Goal: Check status: Check status

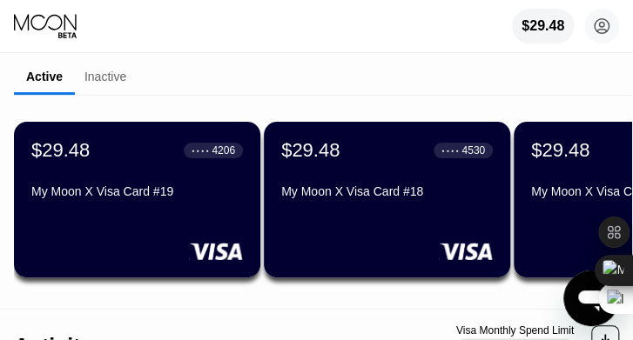
scroll to position [78, 0]
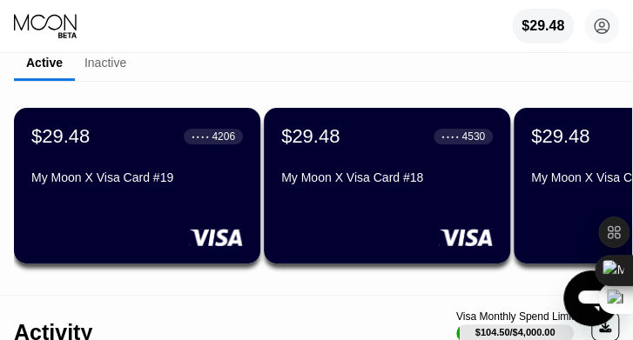
click at [417, 184] on div "My Moon X Visa Card #18" at bounding box center [387, 178] width 212 height 14
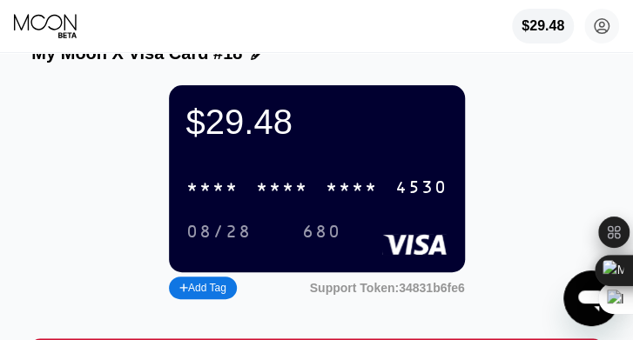
scroll to position [37, 0]
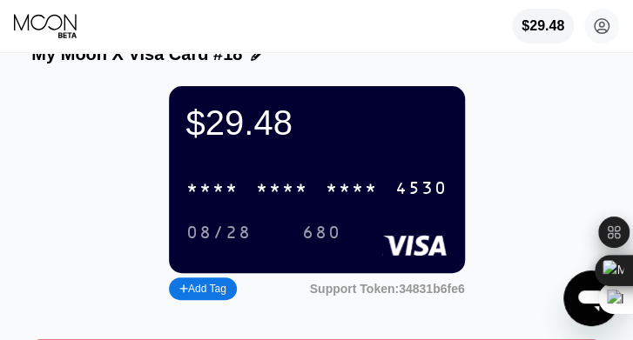
click at [279, 199] on div "* * * *" at bounding box center [282, 189] width 52 height 20
click at [213, 233] on div "08/28" at bounding box center [218, 233] width 91 height 29
click at [319, 241] on div "680" at bounding box center [321, 234] width 39 height 20
click at [219, 199] on div "4513" at bounding box center [212, 189] width 52 height 20
click at [197, 244] on div "08/28" at bounding box center [218, 234] width 65 height 20
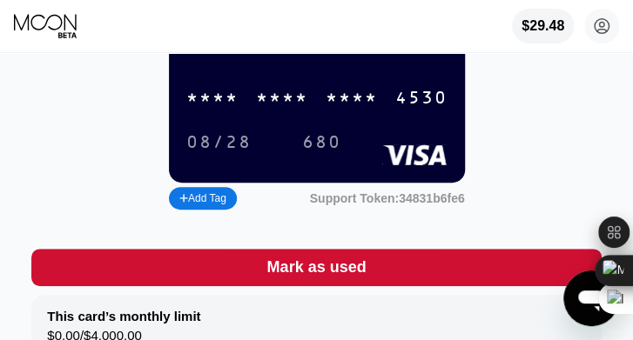
scroll to position [125, 0]
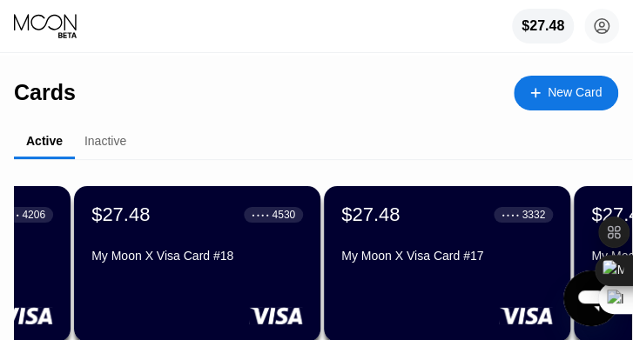
scroll to position [0, 200]
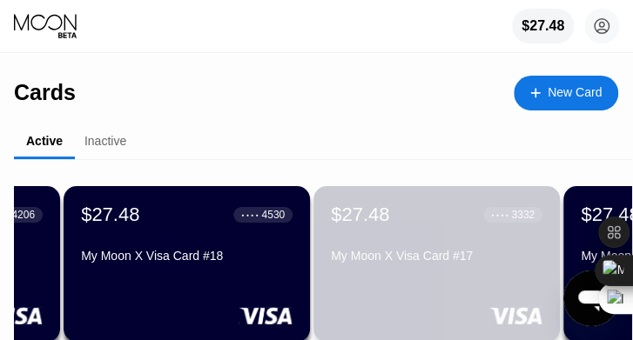
click at [420, 270] on div "My Moon X Visa Card #17" at bounding box center [437, 259] width 212 height 21
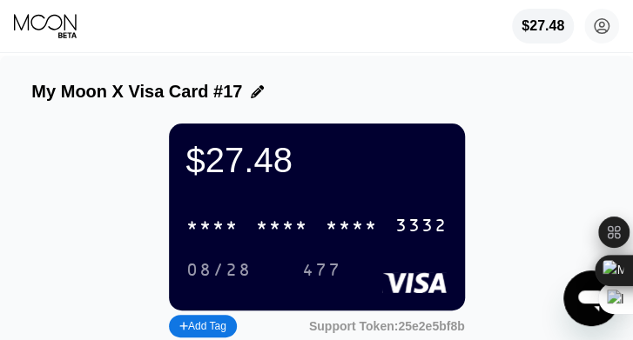
click at [133, 203] on div "$27.48 * * * * * * * * * * * * 3332 08/28 477 Add Tag Support Token: 25e2e5bf8b" at bounding box center [315, 233] width 569 height 219
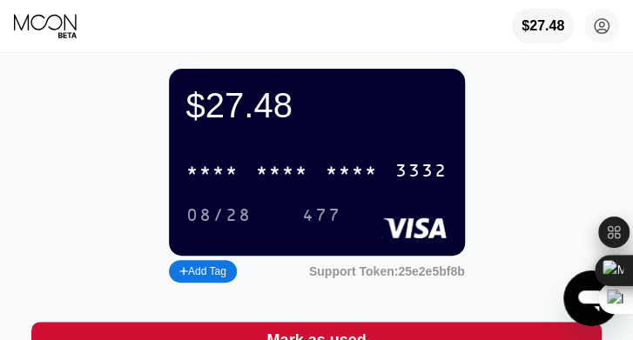
click at [285, 178] on div "* * * *" at bounding box center [282, 172] width 52 height 20
click at [318, 226] on div "477" at bounding box center [321, 216] width 39 height 20
click at [214, 220] on div "08/28" at bounding box center [218, 216] width 65 height 20
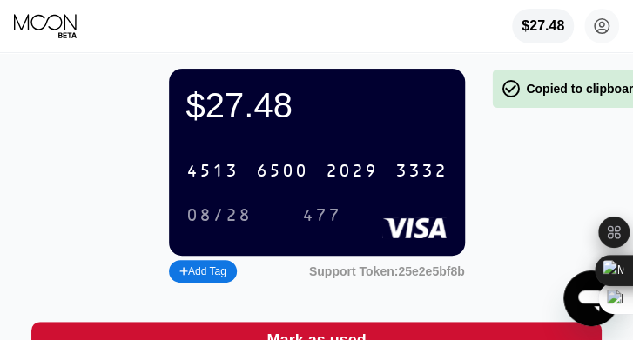
click at [219, 226] on div "08/28" at bounding box center [218, 216] width 65 height 20
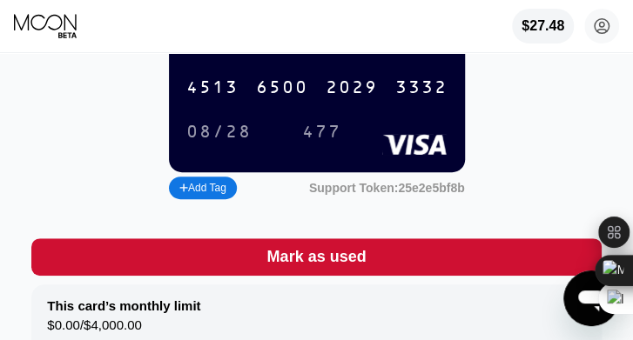
scroll to position [0, 0]
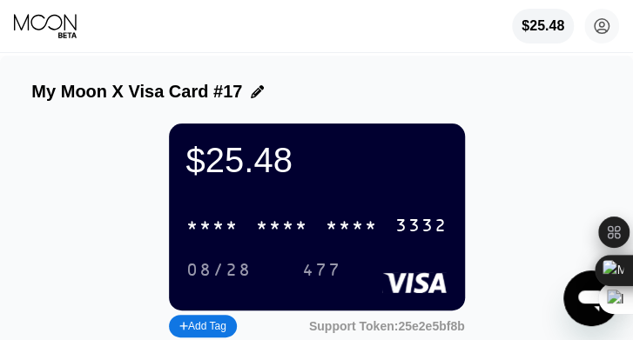
drag, startPoint x: 60, startPoint y: 28, endPoint x: 169, endPoint y: 23, distance: 109.0
click at [60, 28] on icon at bounding box center [45, 22] width 63 height 17
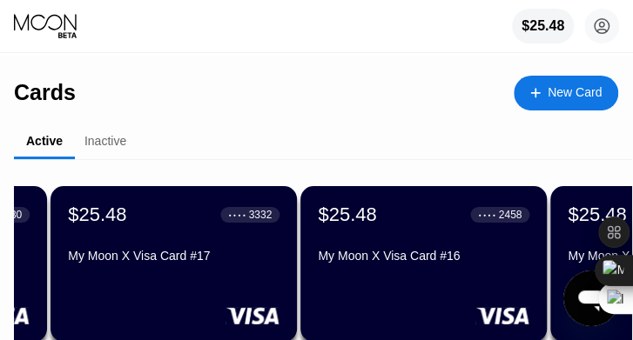
scroll to position [0, 465]
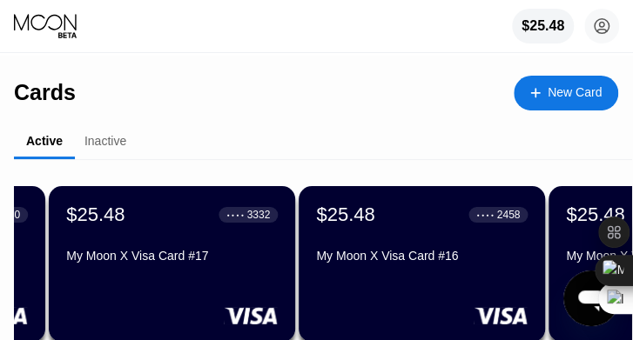
click at [456, 254] on div "My Moon X Visa Card #16" at bounding box center [422, 256] width 212 height 14
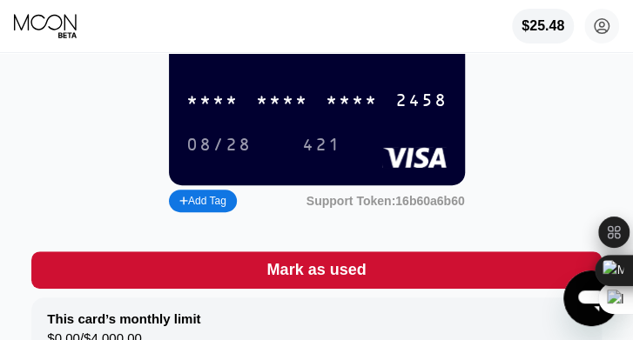
scroll to position [120, 0]
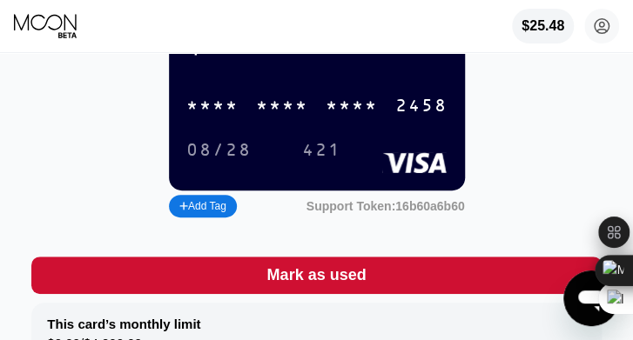
click at [247, 116] on div "* * * * * * * * * * * * 2458" at bounding box center [317, 106] width 282 height 36
click at [211, 161] on div "08/28" at bounding box center [218, 151] width 65 height 20
click at [316, 161] on div "421" at bounding box center [321, 151] width 39 height 20
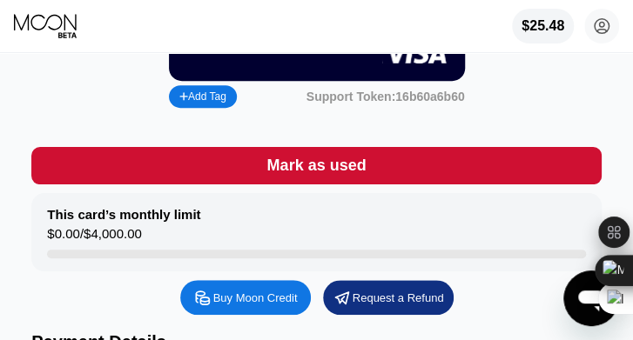
scroll to position [0, 0]
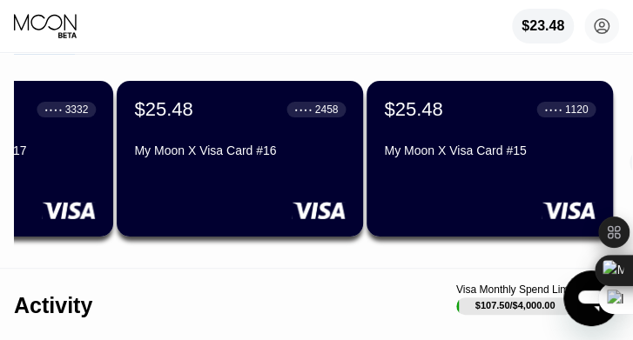
scroll to position [0, 762]
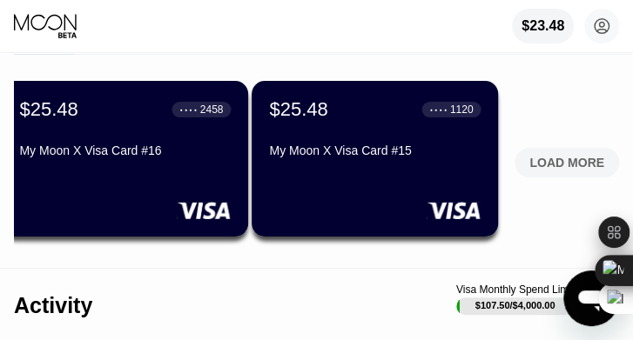
click at [404, 165] on div "My Moon X Visa Card #15" at bounding box center [375, 154] width 212 height 21
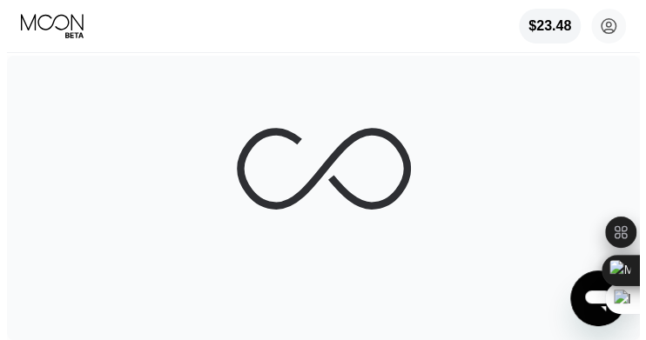
scroll to position [0, 0]
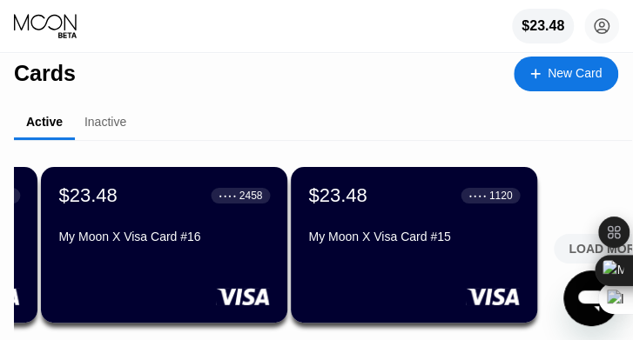
scroll to position [0, 762]
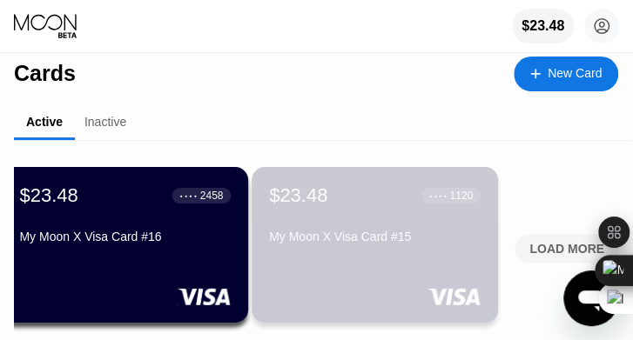
click at [431, 244] on div "My Moon X Visa Card #15" at bounding box center [375, 237] width 212 height 14
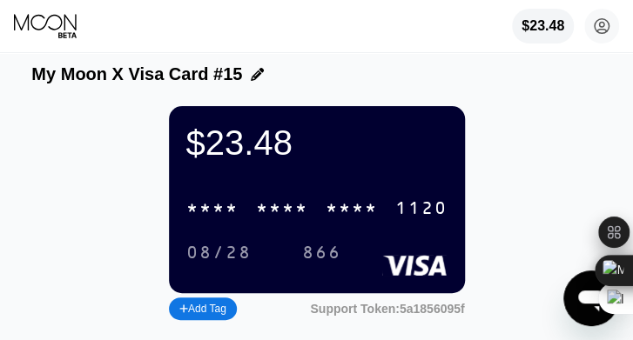
scroll to position [11, 0]
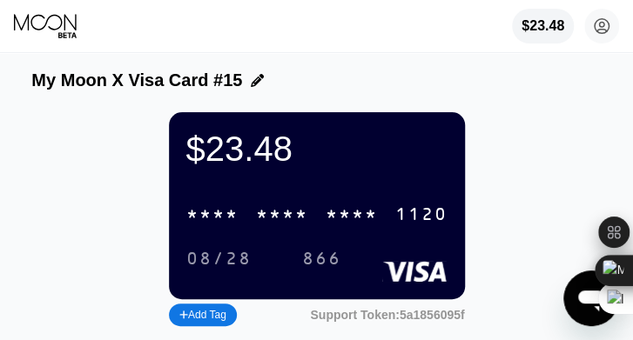
click at [270, 226] on div "* * * *" at bounding box center [282, 215] width 52 height 20
click at [233, 268] on div "08/28" at bounding box center [218, 260] width 65 height 20
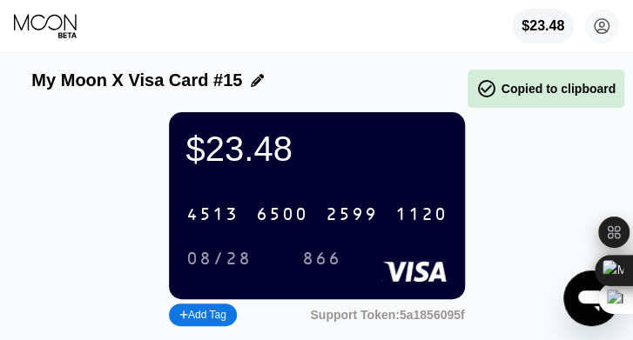
click at [310, 273] on div "866" at bounding box center [321, 259] width 65 height 29
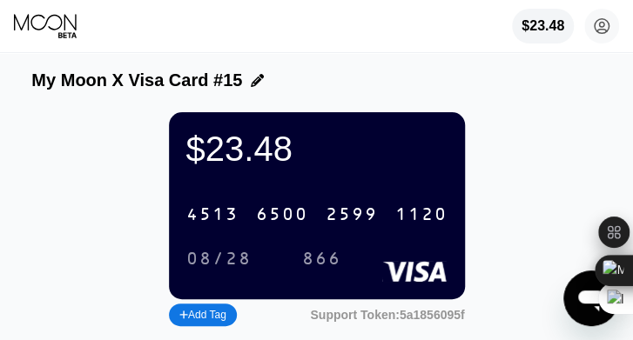
click at [322, 270] on div "866" at bounding box center [321, 260] width 39 height 20
click at [52, 25] on icon at bounding box center [46, 26] width 65 height 26
